Goal: Use online tool/utility: Utilize a website feature to perform a specific function

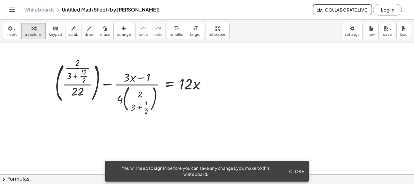
click at [295, 172] on span "Close" at bounding box center [296, 170] width 15 height 5
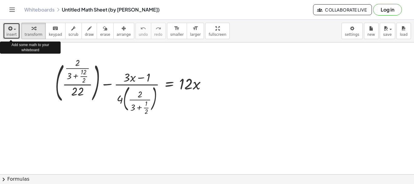
click at [12, 30] on icon "button" at bounding box center [9, 28] width 5 height 7
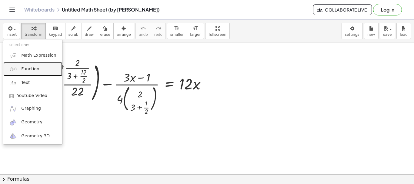
click at [31, 72] on link "Function" at bounding box center [32, 69] width 59 height 14
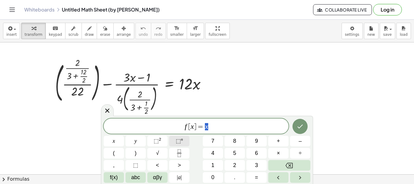
click at [174, 140] on button "⬚ n" at bounding box center [179, 141] width 20 height 11
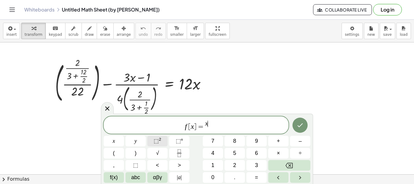
click at [161, 141] on button "⬚ 2" at bounding box center [157, 141] width 20 height 11
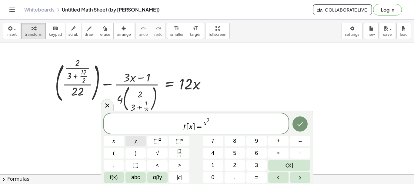
click at [135, 145] on span "y" at bounding box center [136, 141] width 2 height 8
click at [113, 138] on span "x" at bounding box center [114, 141] width 2 height 8
click at [133, 151] on button ")" at bounding box center [135, 153] width 20 height 11
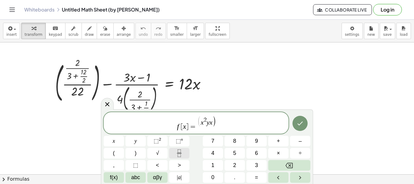
click at [183, 155] on icon "Fraction" at bounding box center [179, 153] width 8 height 8
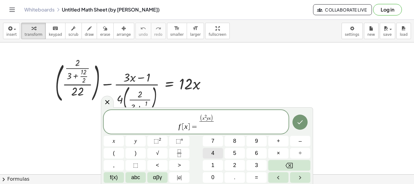
click at [207, 153] on button "4" at bounding box center [213, 153] width 20 height 11
click at [234, 152] on span "5" at bounding box center [234, 153] width 3 height 8
click at [300, 120] on icon "Done" at bounding box center [299, 121] width 7 height 7
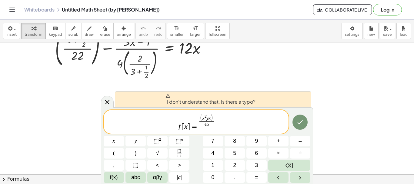
scroll to position [22, 0]
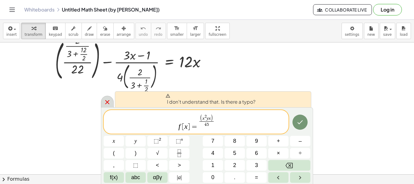
click at [105, 103] on icon at bounding box center [107, 101] width 7 height 7
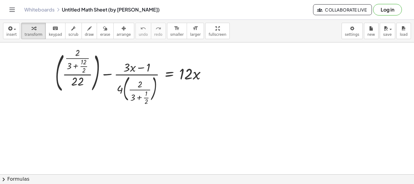
scroll to position [0, 0]
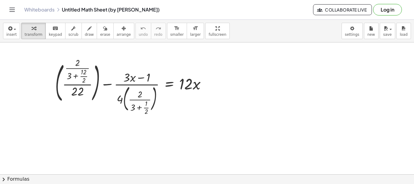
click at [11, 9] on icon "Toggle navigation" at bounding box center [11, 9] width 7 height 7
